Goal: Transaction & Acquisition: Book appointment/travel/reservation

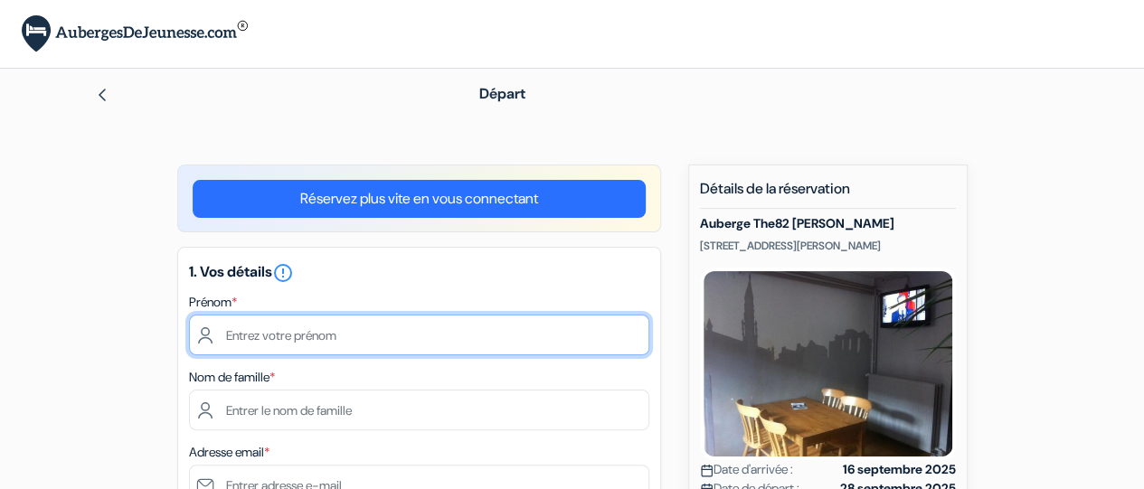
click at [384, 342] on input "text" at bounding box center [419, 335] width 460 height 41
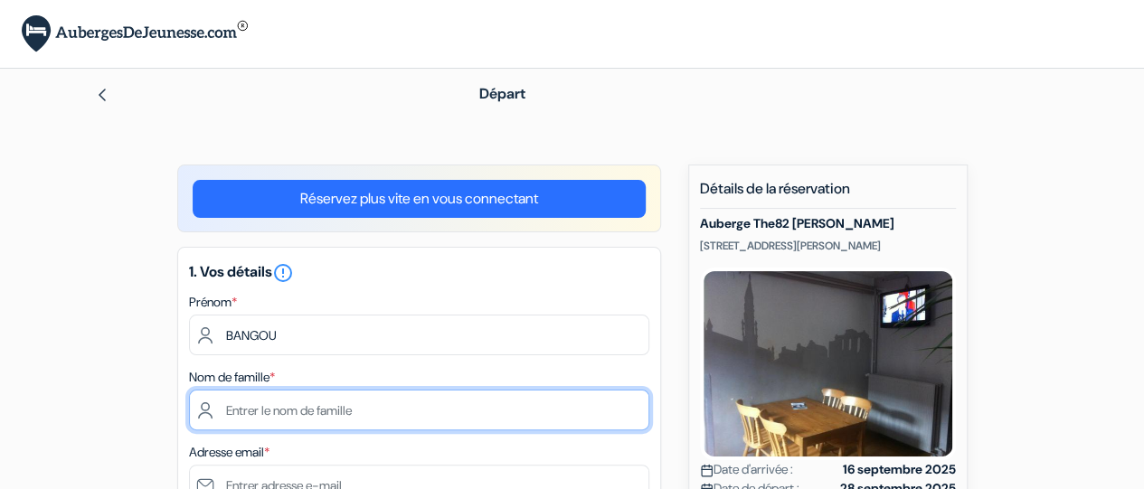
click at [407, 415] on input "text" at bounding box center [419, 410] width 460 height 41
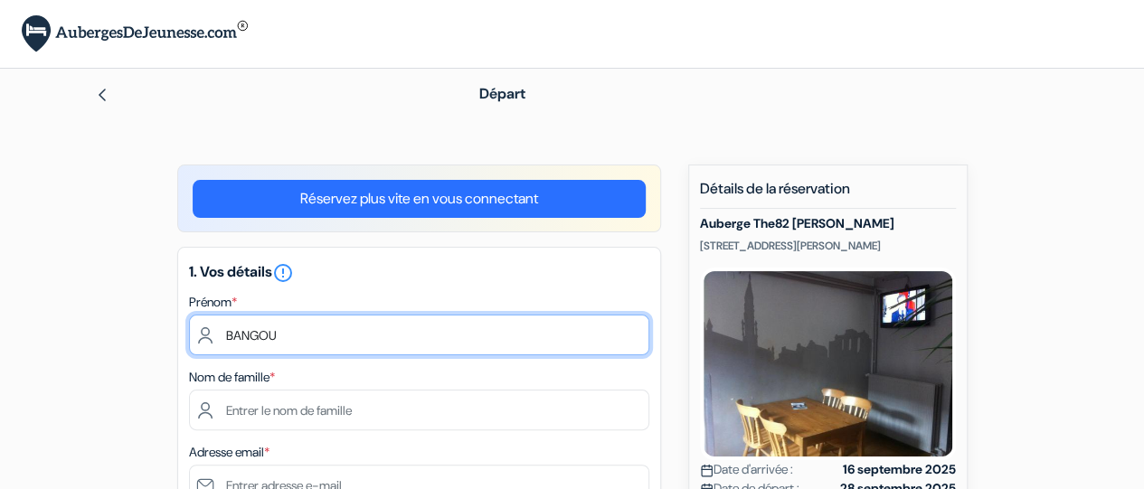
click at [318, 337] on input "BANGOU" at bounding box center [419, 335] width 460 height 41
type input "B"
click at [235, 336] on input ">Mindiédiba Jean" at bounding box center [419, 335] width 460 height 41
type input "Mindiédiba Jean"
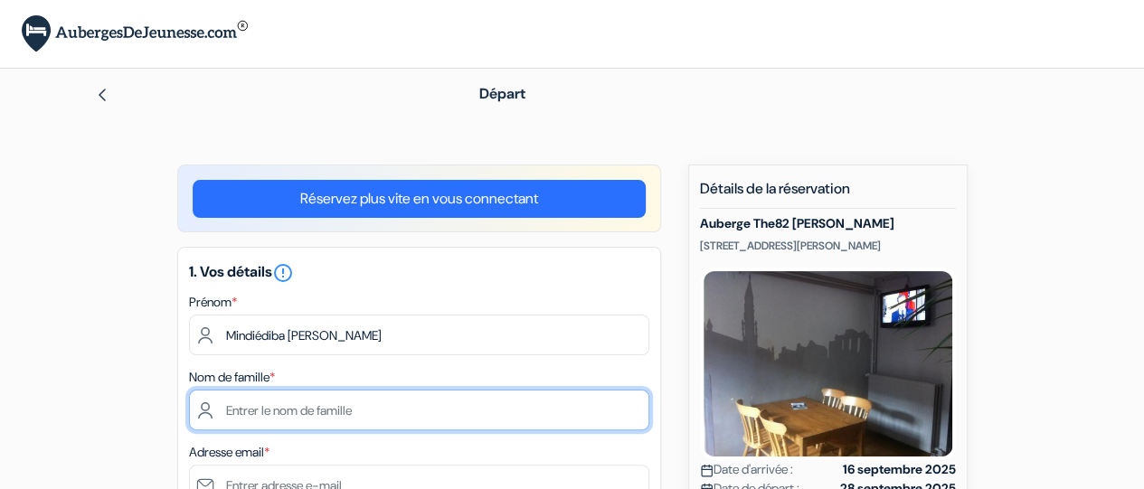
click at [380, 412] on input "text" at bounding box center [419, 410] width 460 height 41
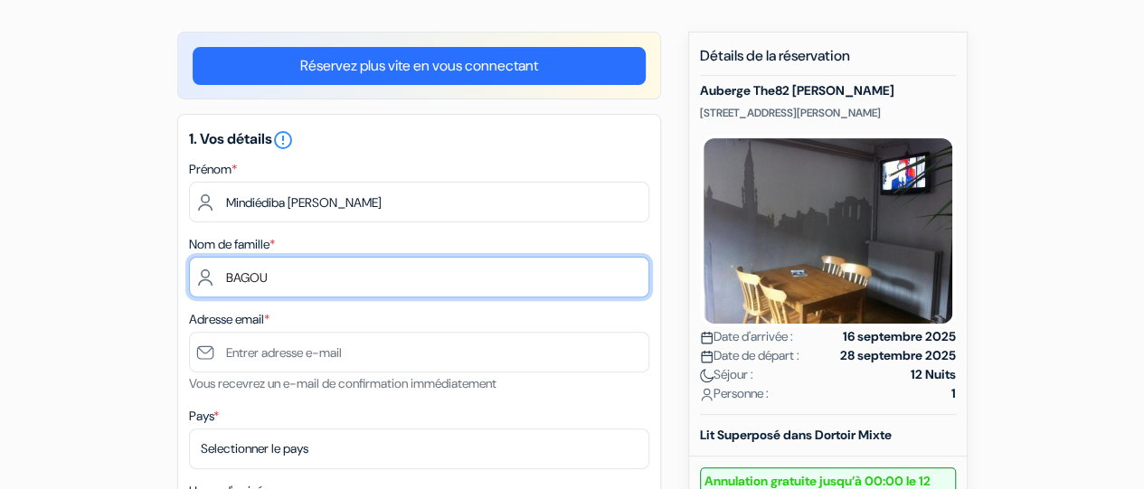
scroll to position [145, 0]
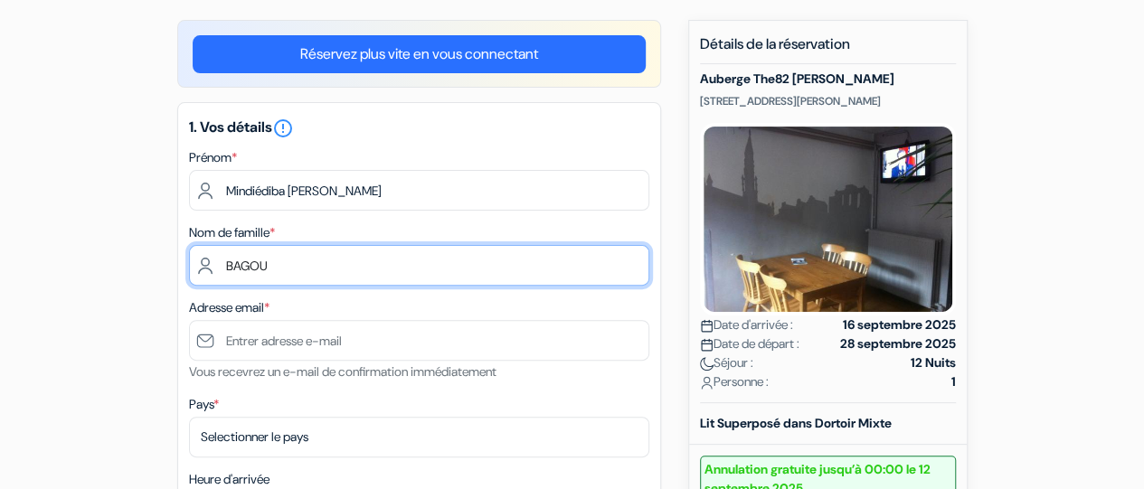
type input "BAGOU"
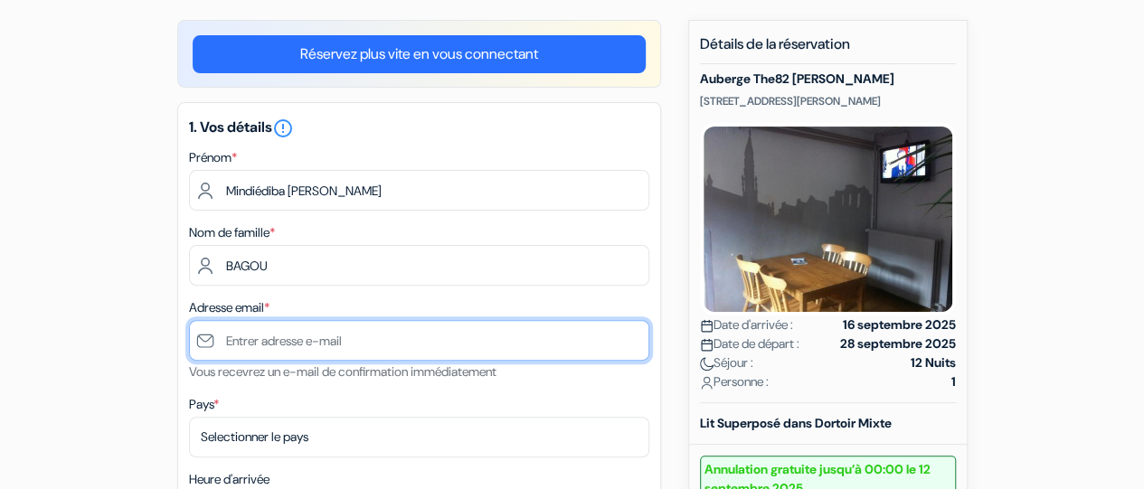
click at [403, 339] on input "text" at bounding box center [419, 340] width 460 height 41
type input "feliciabangou@yahoo.fr"
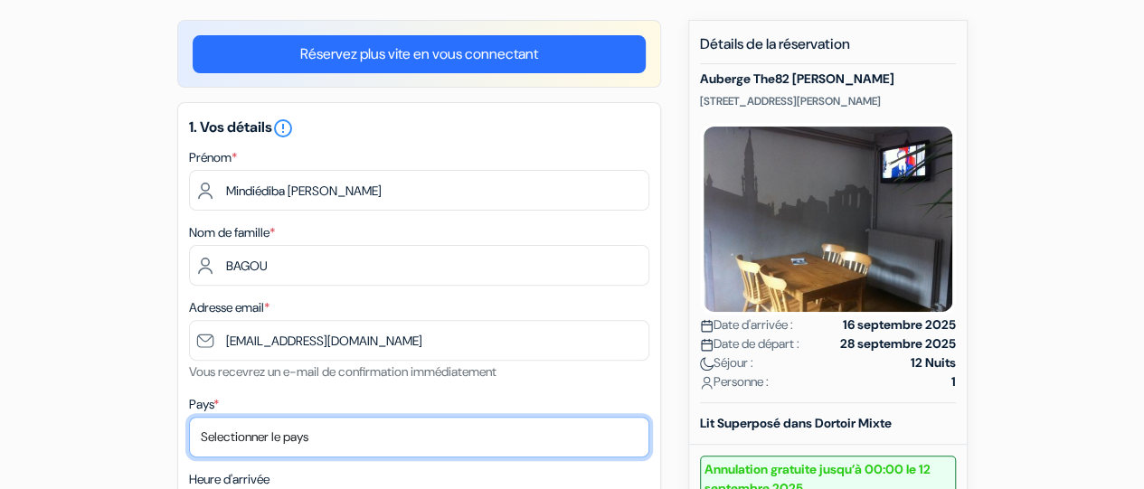
click at [369, 437] on select "Selectionner le pays Abkhazie Afghanistan Afrique du Sud Albanie Algérie Allema…" at bounding box center [419, 437] width 460 height 41
select select "bf"
click at [189, 419] on select "Selectionner le pays Abkhazie Afghanistan Afrique du Sud Albanie Algérie Allema…" at bounding box center [419, 437] width 460 height 41
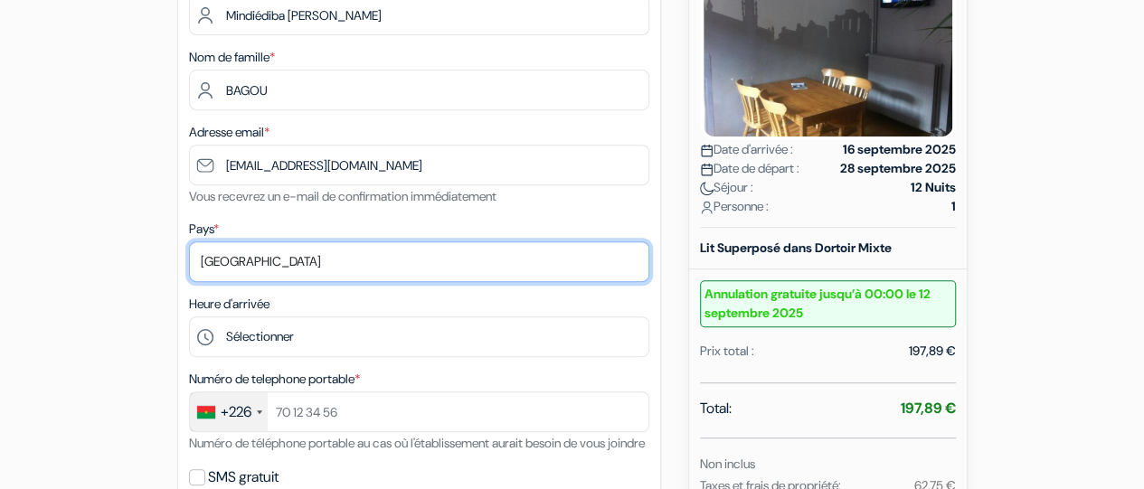
scroll to position [326, 0]
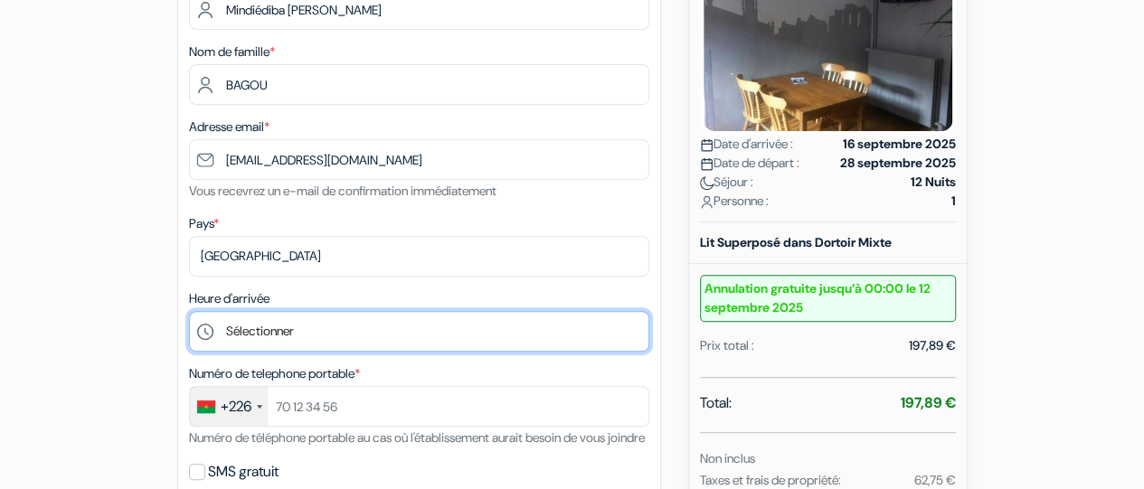
click at [452, 342] on select "Sélectionner 15:00 16:00 17:00 18:00 19:00 20:00 21:00 22:00 23:00 0:00" at bounding box center [419, 331] width 460 height 41
click at [189, 313] on select "Sélectionner 15:00 16:00 17:00 18:00 19:00 20:00 21:00 22:00 23:00 0:00" at bounding box center [419, 331] width 460 height 41
click at [206, 337] on select "Sélectionner 15:00 16:00 17:00 18:00 19:00 20:00 21:00 22:00 23:00 0:00" at bounding box center [419, 331] width 460 height 41
select select "18"
click at [189, 313] on select "Sélectionner 15:00 16:00 17:00 18:00 19:00 20:00 21:00 22:00 23:00 0:00" at bounding box center [419, 331] width 460 height 41
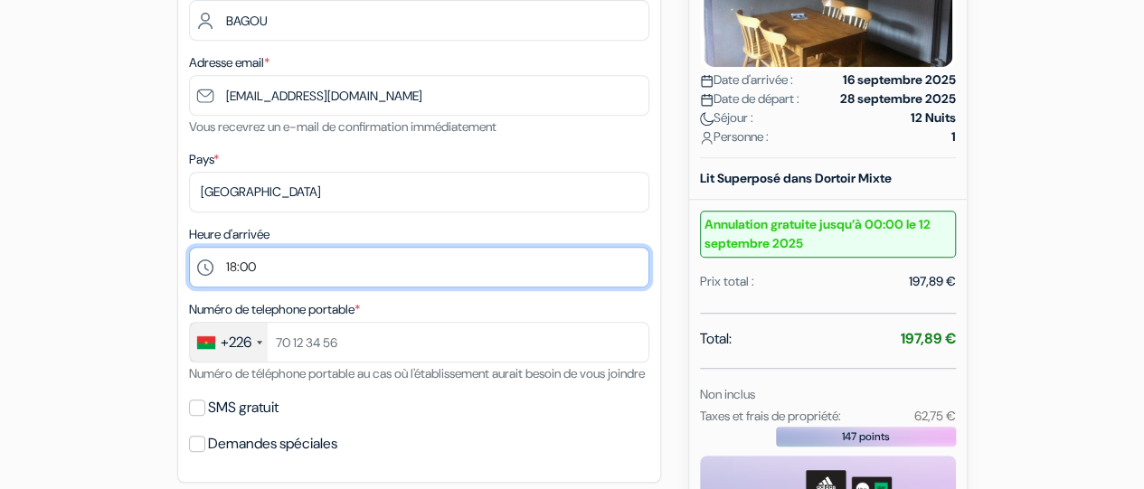
scroll to position [398, 0]
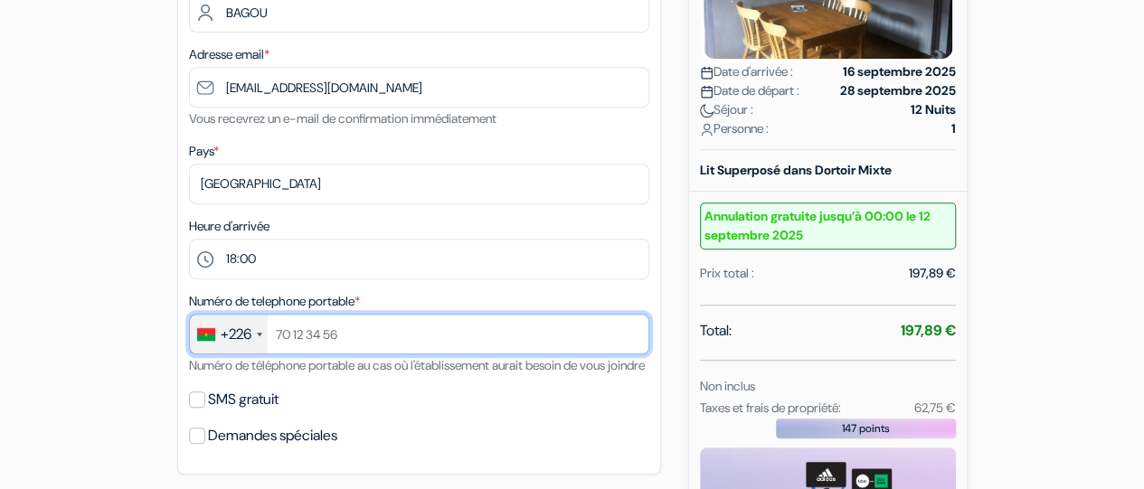
click at [350, 341] on input "text" at bounding box center [419, 334] width 460 height 41
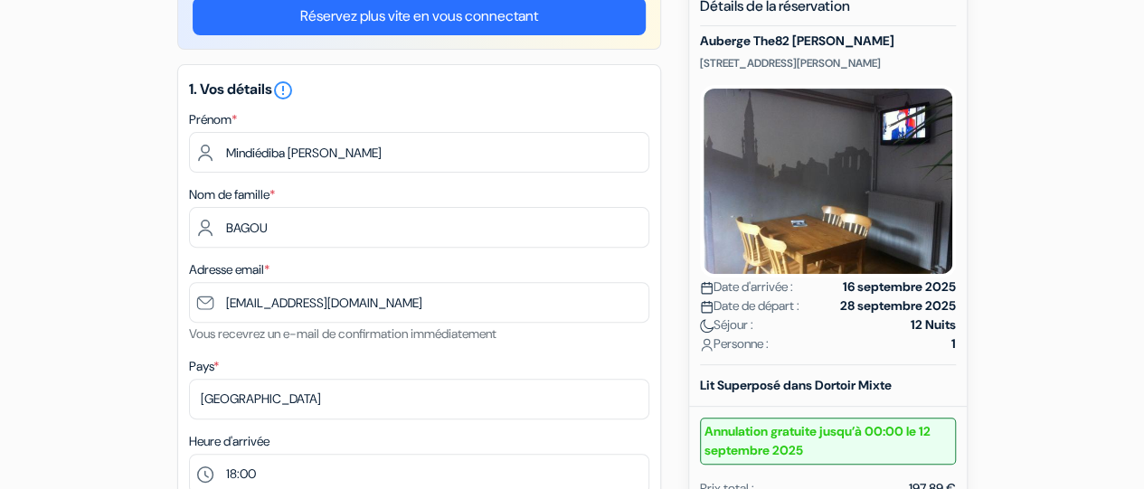
scroll to position [190, 0]
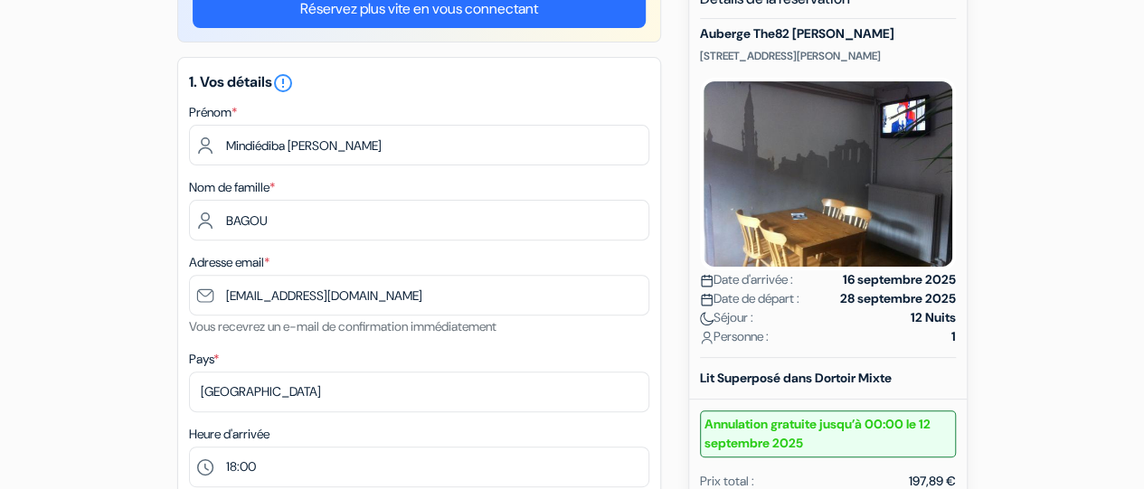
type input "70 39 93 81"
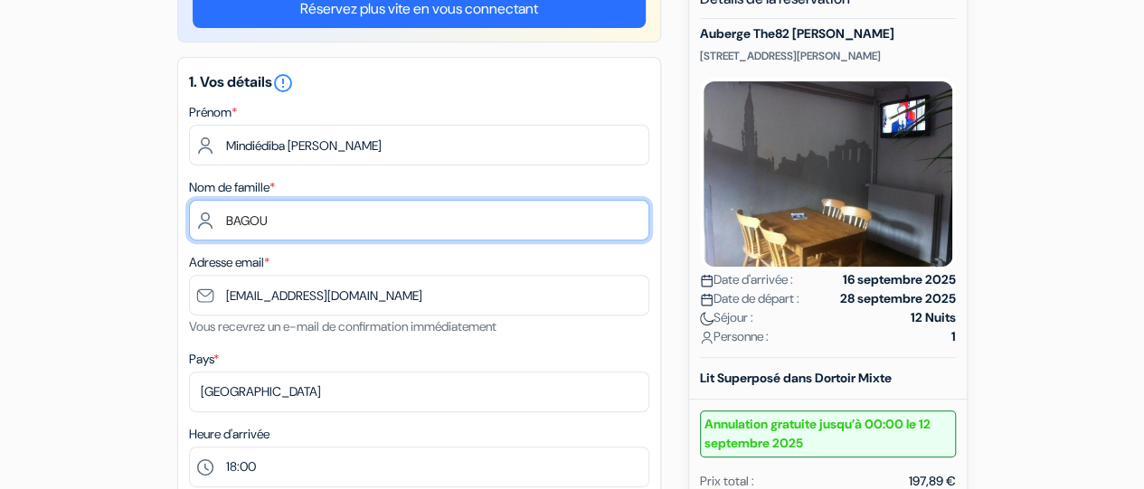
click at [242, 222] on input "BAGOU" at bounding box center [419, 220] width 460 height 41
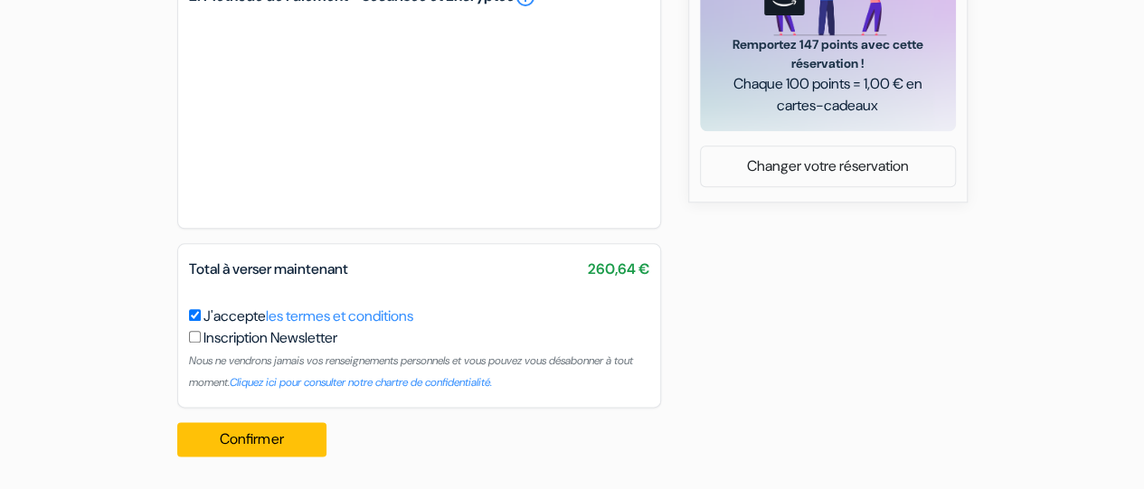
scroll to position [938, 0]
type input "BANGOU"
click at [261, 444] on button "Confirmer Loading..." at bounding box center [252, 439] width 150 height 34
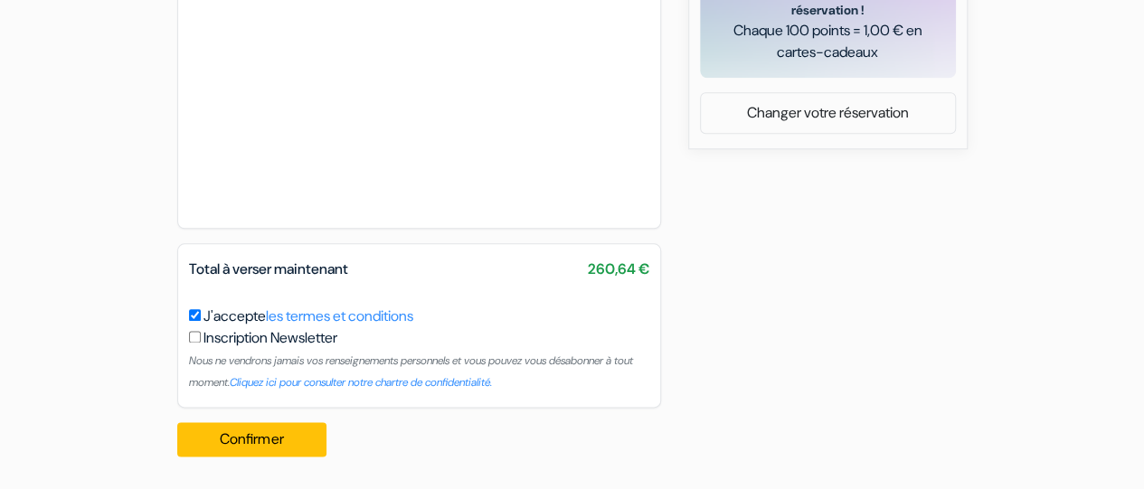
scroll to position [991, 0]
click at [489, 381] on link "Cliquez ici pour consulter notre chartre de confidentialité." at bounding box center [361, 382] width 262 height 14
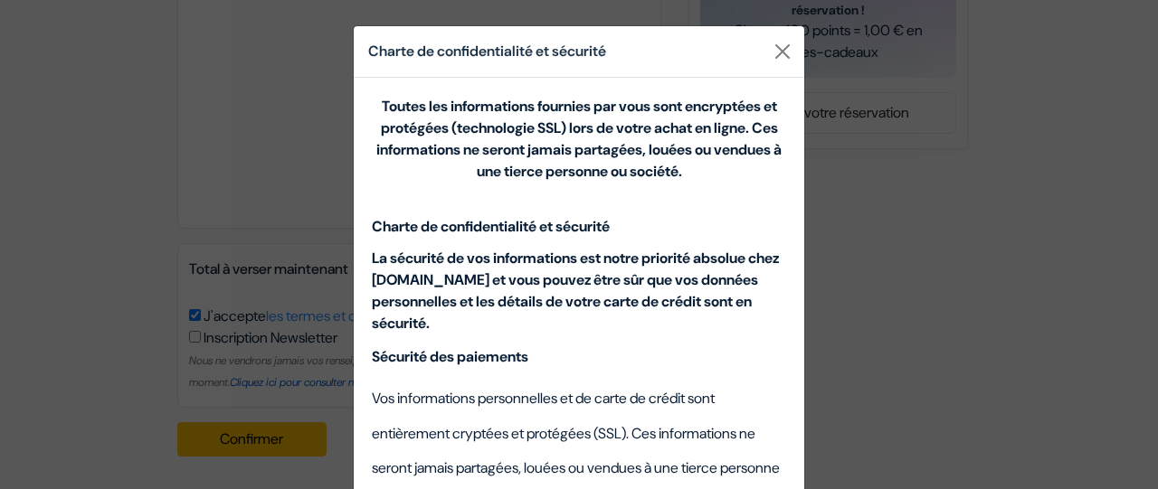
click at [489, 381] on h2 "Vos informations personnelles et de carte de crédit sont entièrement cryptées e…" at bounding box center [579, 445] width 414 height 139
click at [854, 345] on div "Charte de confidentialité et sécurité Toutes les informations fournies par vous…" at bounding box center [579, 244] width 1158 height 489
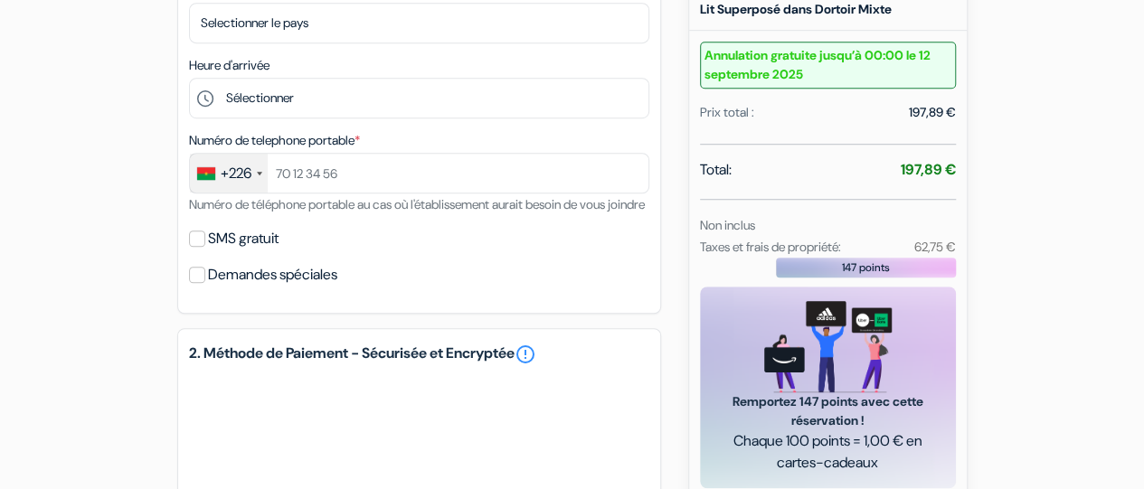
scroll to position [561, 0]
